Goal: Information Seeking & Learning: Learn about a topic

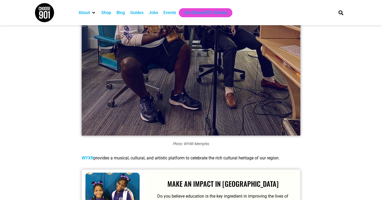
scroll to position [5963, 0]
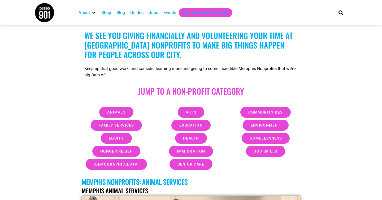
scroll to position [168, 0]
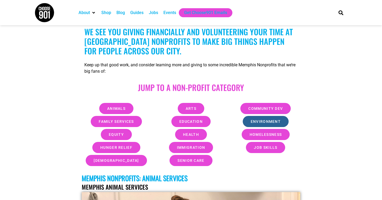
click at [270, 120] on span "Environment" at bounding box center [266, 122] width 30 height 4
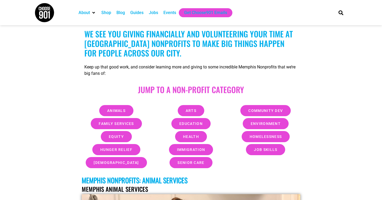
scroll to position [166, 0]
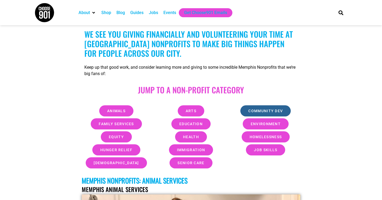
click at [262, 110] on span "Community Dev" at bounding box center [265, 111] width 34 height 4
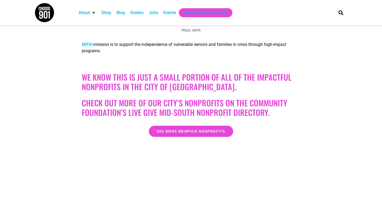
scroll to position [11503, 0]
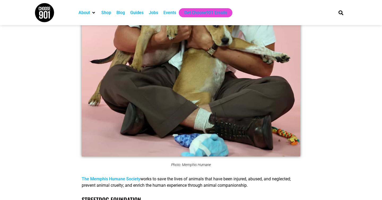
scroll to position [333, 0]
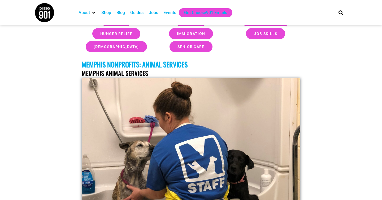
scroll to position [281, 0]
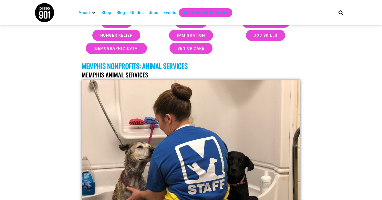
click at [142, 75] on link "Memphis Animal Services" at bounding box center [115, 74] width 66 height 9
